Goal: Feedback & Contribution: Leave review/rating

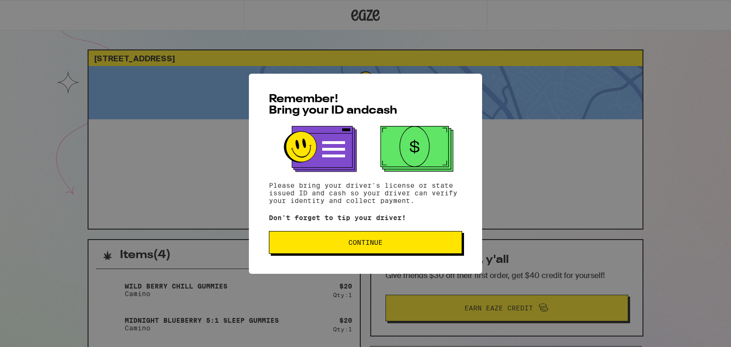
click at [322, 237] on button "Continue" at bounding box center [365, 242] width 193 height 23
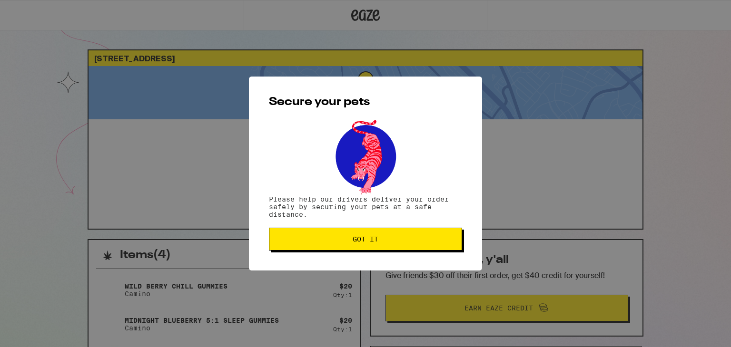
click at [322, 237] on span "Got it" at bounding box center [365, 239] width 177 height 7
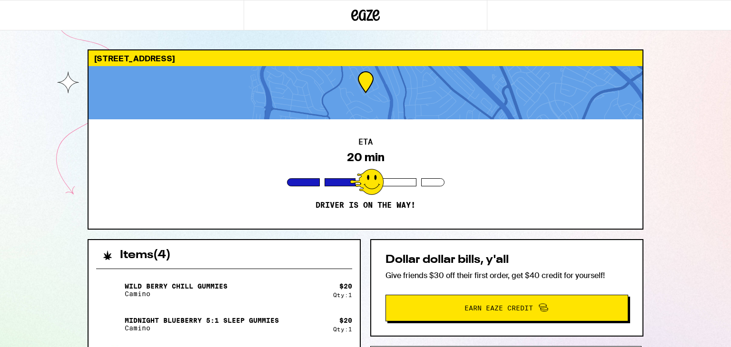
click at [322, 237] on div "[STREET_ADDRESS][PERSON_NAME] ETA 20 min Driver is on the way! Items ( 4 ) Wild…" at bounding box center [365, 299] width 571 height 501
click at [518, 189] on div "ETA 13 min Driver is on the way!" at bounding box center [365, 173] width 554 height 109
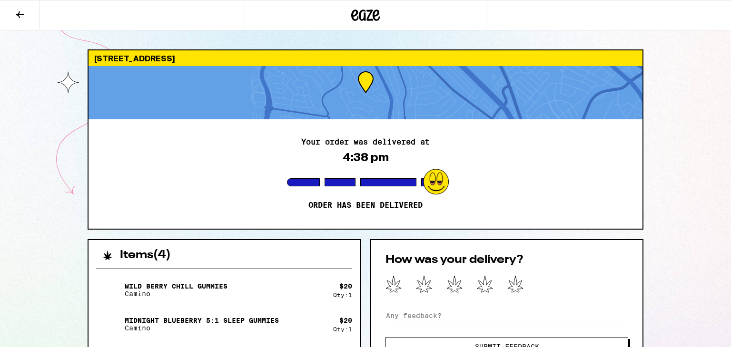
click at [451, 151] on div "Your order was delivered at 4:38 pm Order has been delivered" at bounding box center [365, 173] width 554 height 109
click at [513, 290] on icon at bounding box center [515, 284] width 15 height 17
click at [436, 315] on input at bounding box center [506, 316] width 243 height 14
click at [436, 316] on input "[PERSON_NAME] Agreat employee" at bounding box center [506, 316] width 243 height 14
type input "[PERSON_NAME] A great employee"
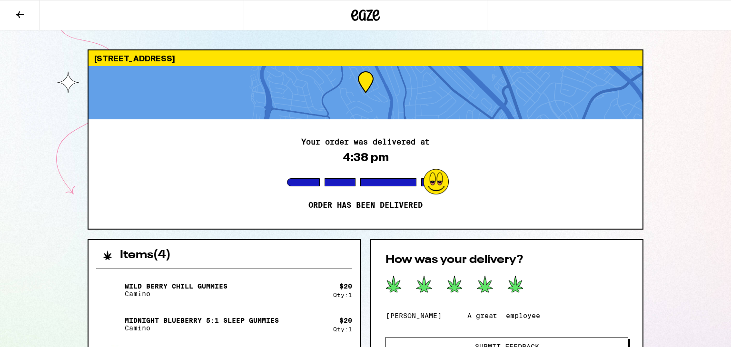
click at [440, 342] on button "Submit Feedback" at bounding box center [506, 346] width 243 height 19
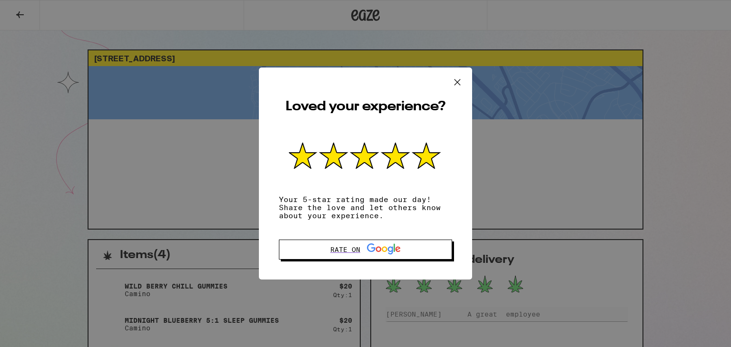
click at [459, 79] on icon at bounding box center [457, 82] width 14 height 14
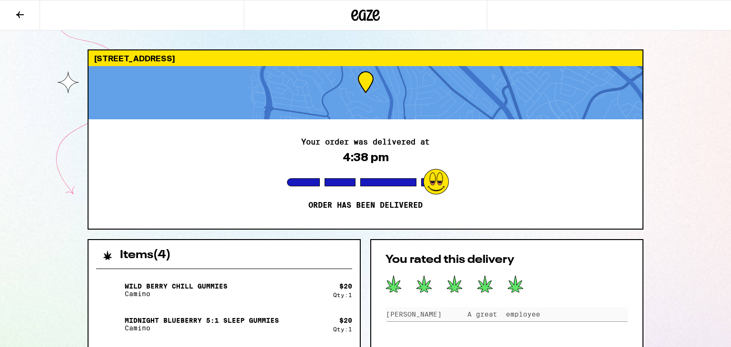
click at [240, 198] on div "Your order was delivered at 4:38 pm Order has been delivered" at bounding box center [365, 173] width 554 height 109
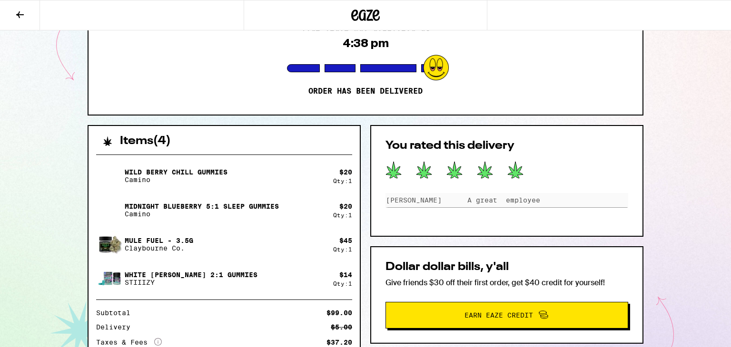
scroll to position [133, 0]
